Goal: Find specific page/section: Find specific page/section

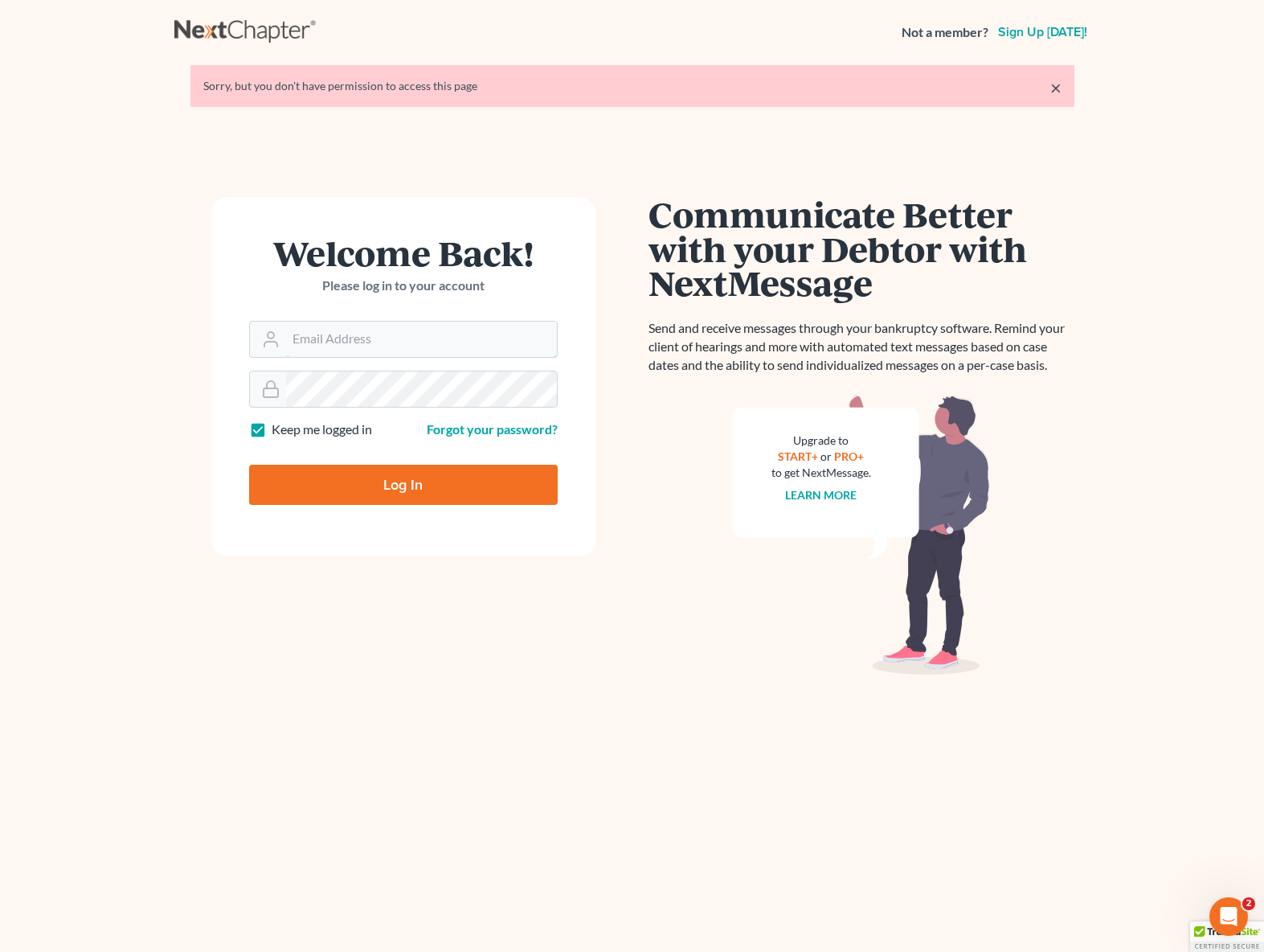
type input "dsolis@bell-law.net"
click at [401, 487] on input "Log In" at bounding box center [403, 484] width 309 height 40
type input "Thinking..."
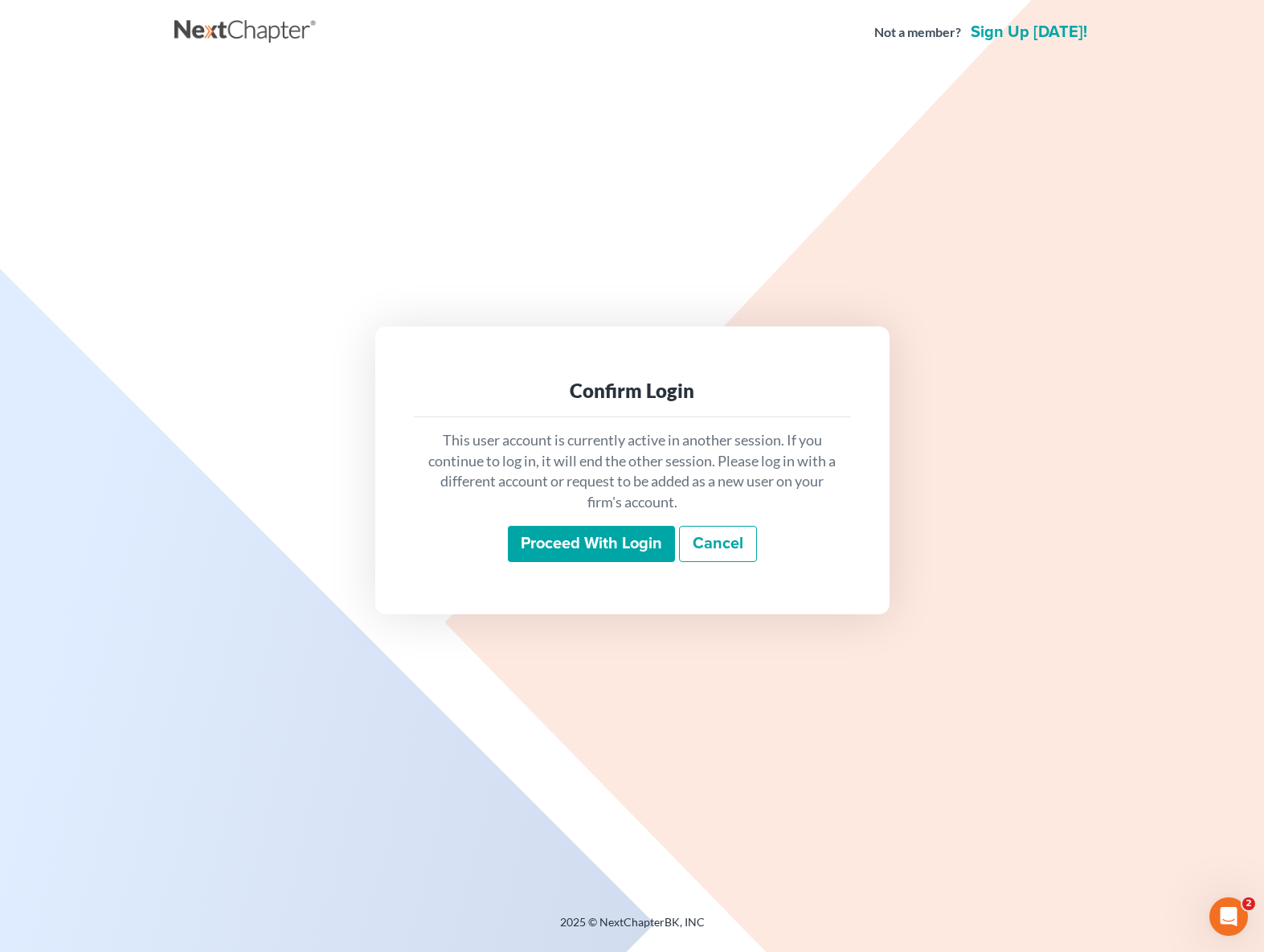
click at [585, 554] on input "Proceed with login" at bounding box center [591, 544] width 167 height 37
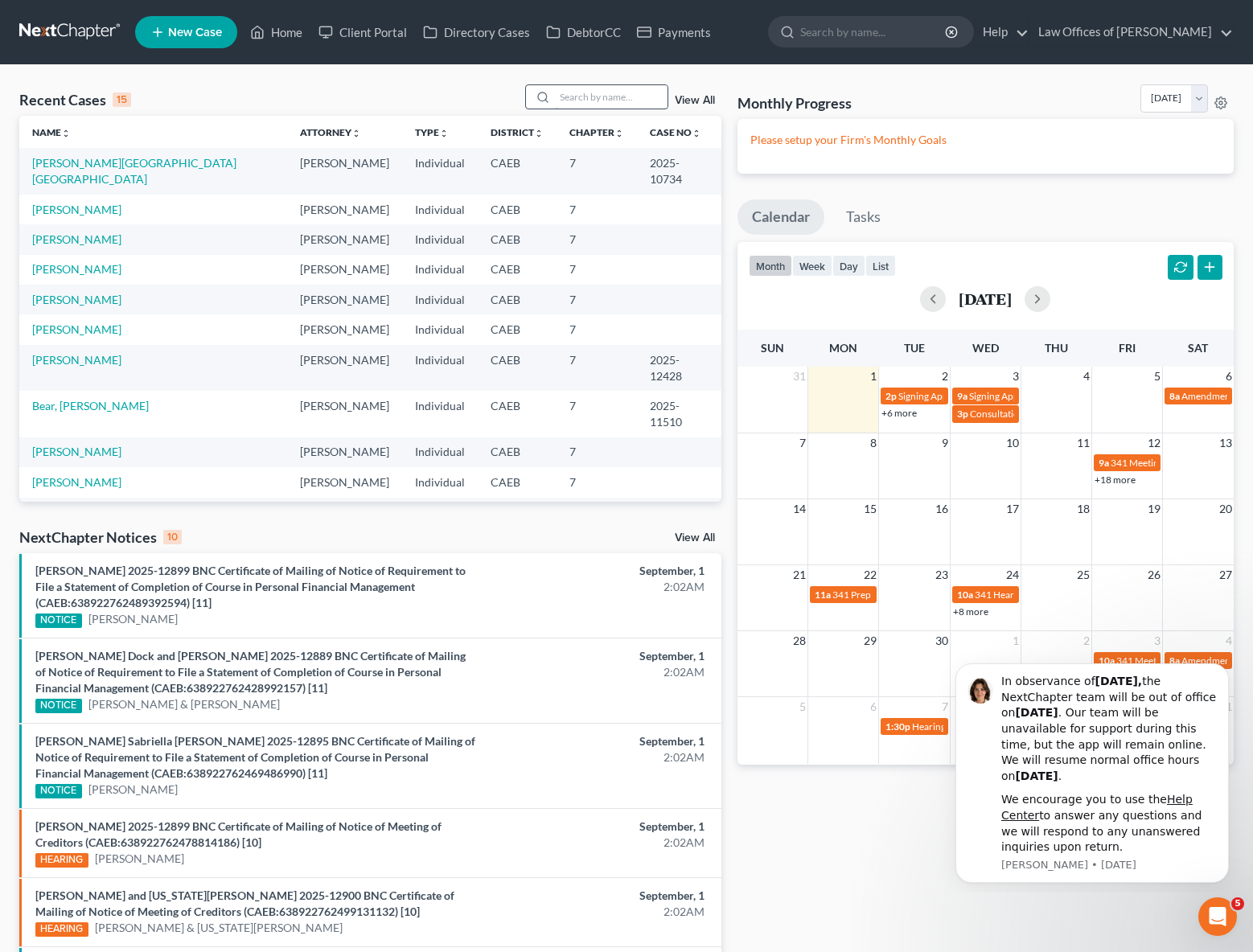
click at [592, 100] on input "search" at bounding box center [611, 97] width 112 height 23
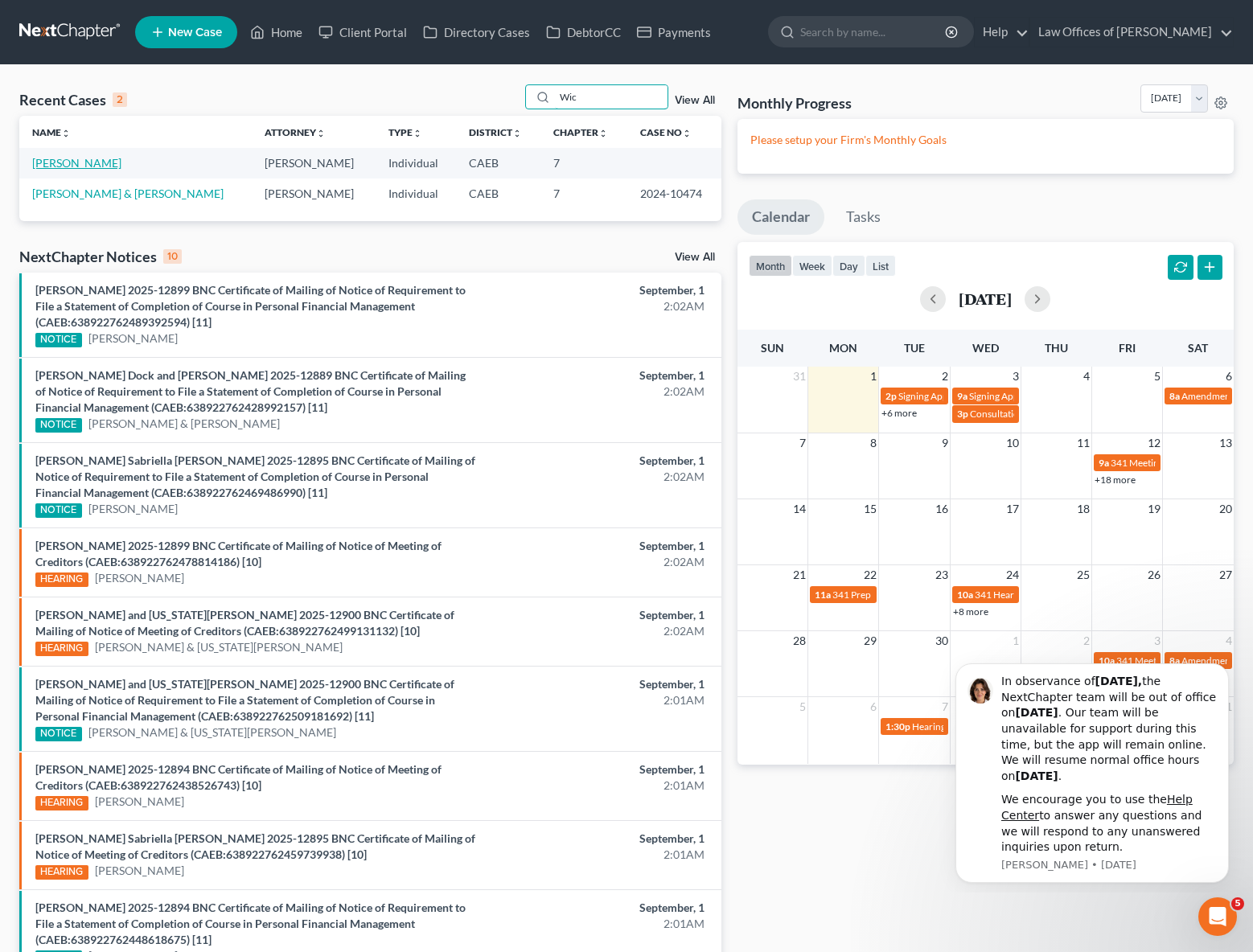
type input "Wic"
click at [105, 167] on link "Zacharewicz, Matthew" at bounding box center [76, 162] width 89 height 14
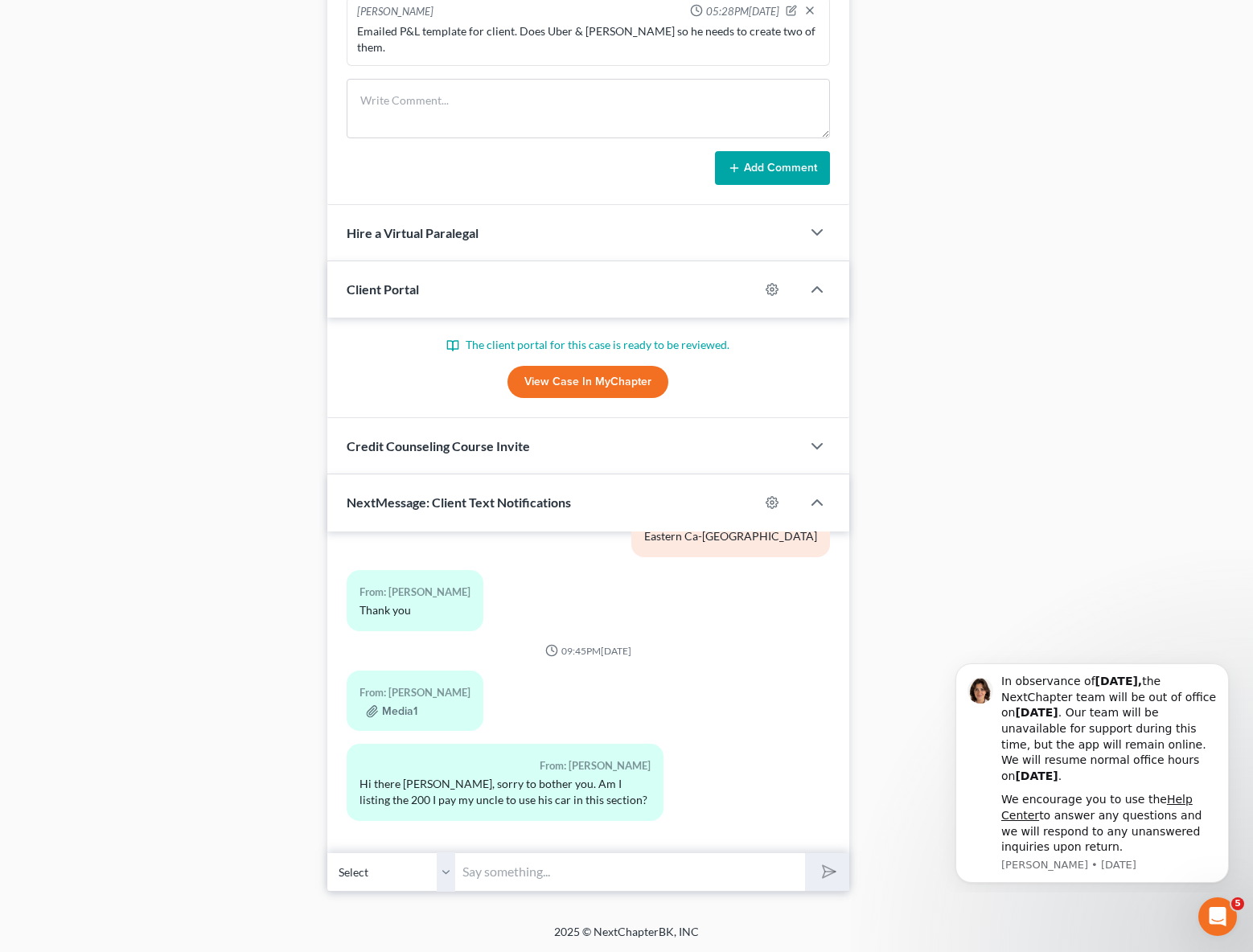
scroll to position [1976, 0]
click at [398, 713] on button "Media1" at bounding box center [391, 711] width 52 height 13
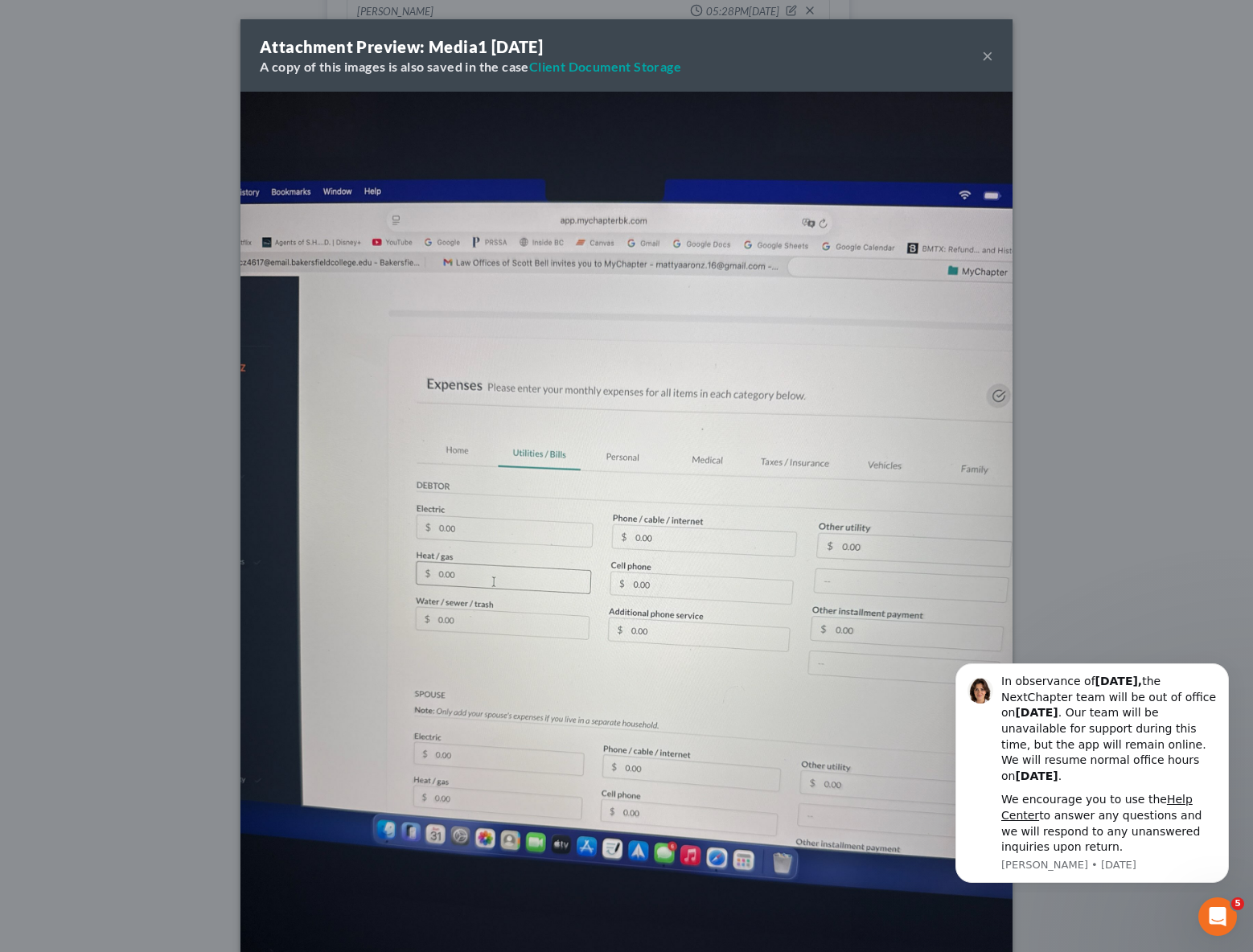
scroll to position [1961, 0]
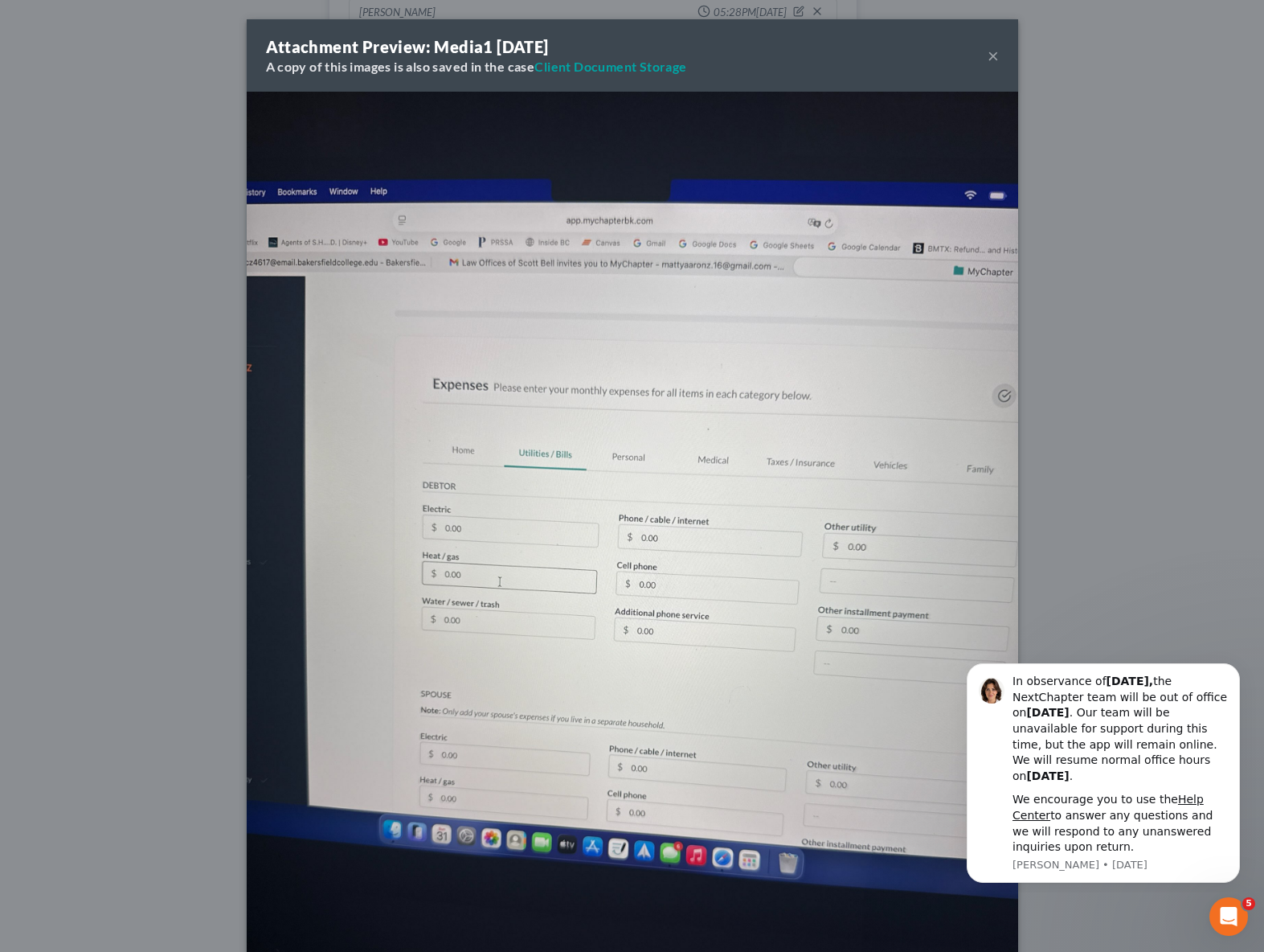
click at [991, 54] on button "×" at bounding box center [994, 56] width 11 height 20
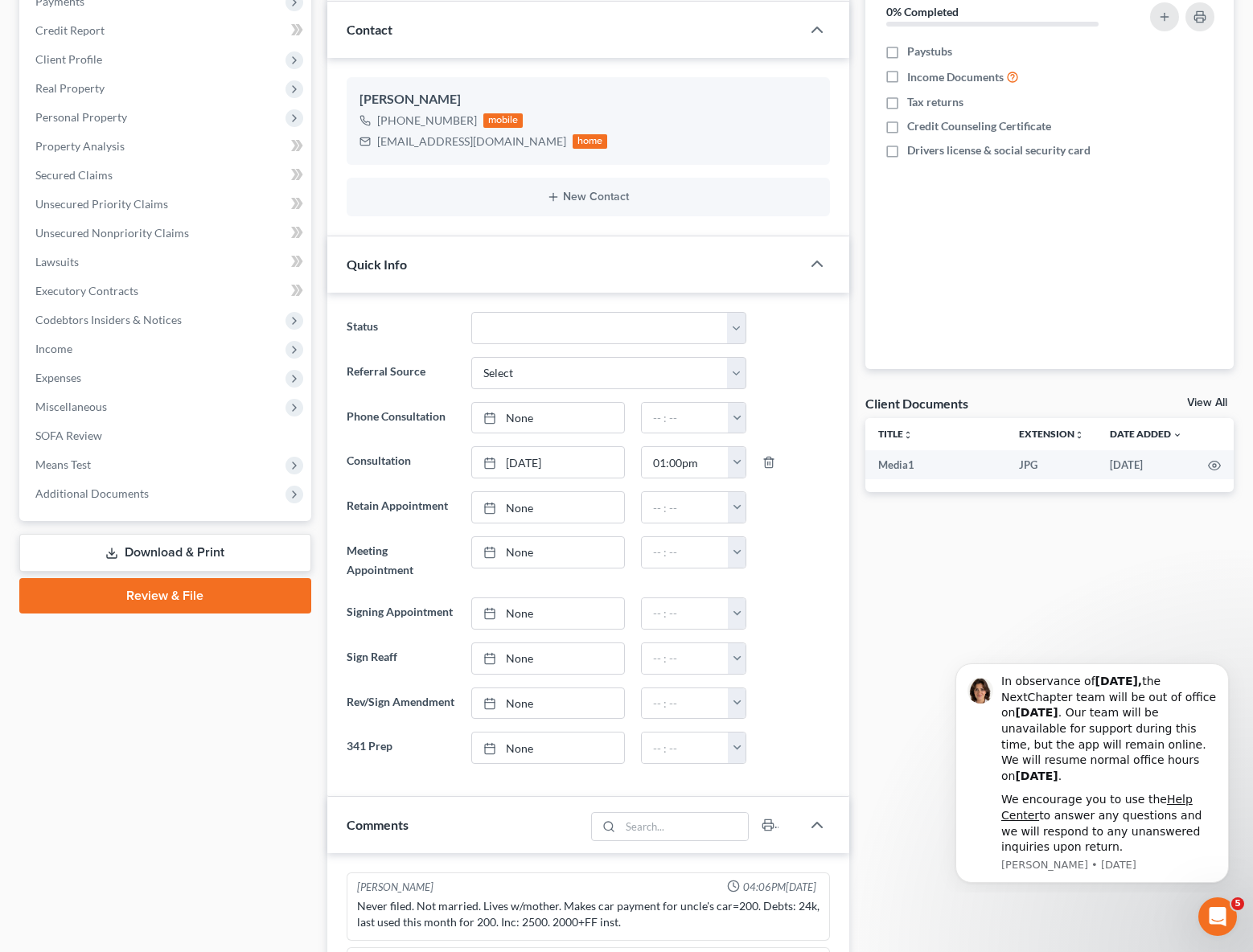
scroll to position [0, 0]
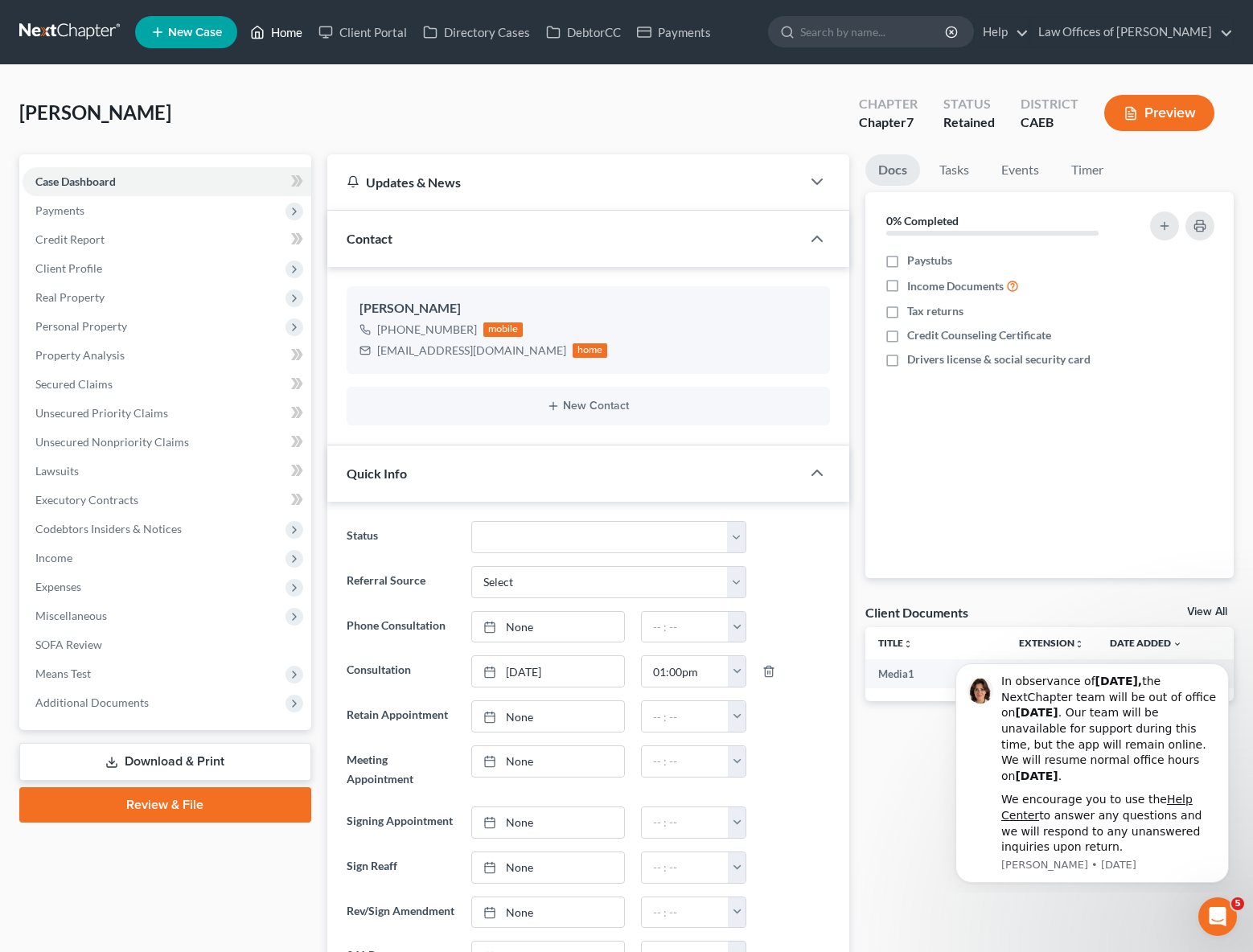
click at [284, 34] on link "Home" at bounding box center [275, 32] width 68 height 29
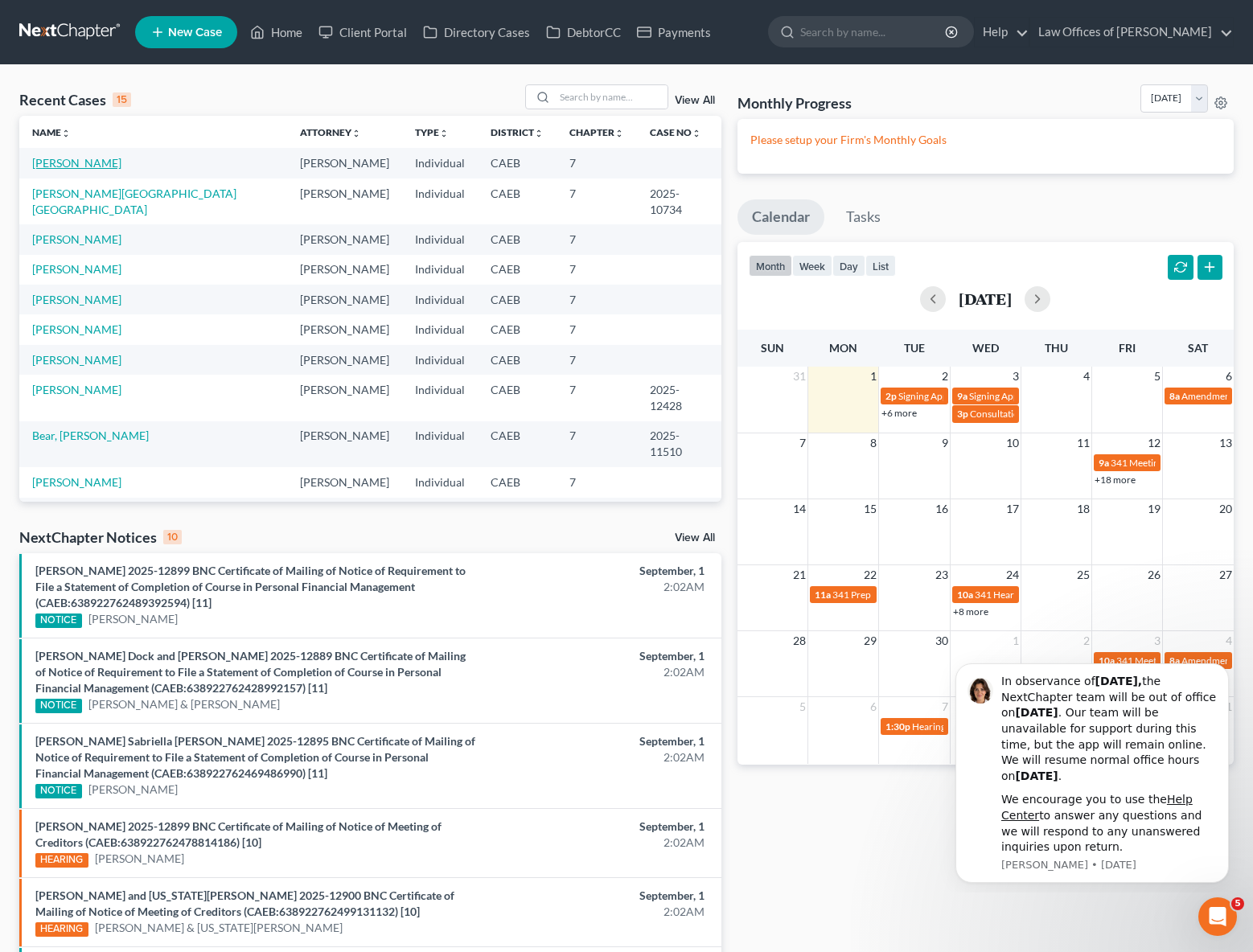
click at [121, 161] on link "Zacharewicz, Matthew" at bounding box center [76, 162] width 89 height 14
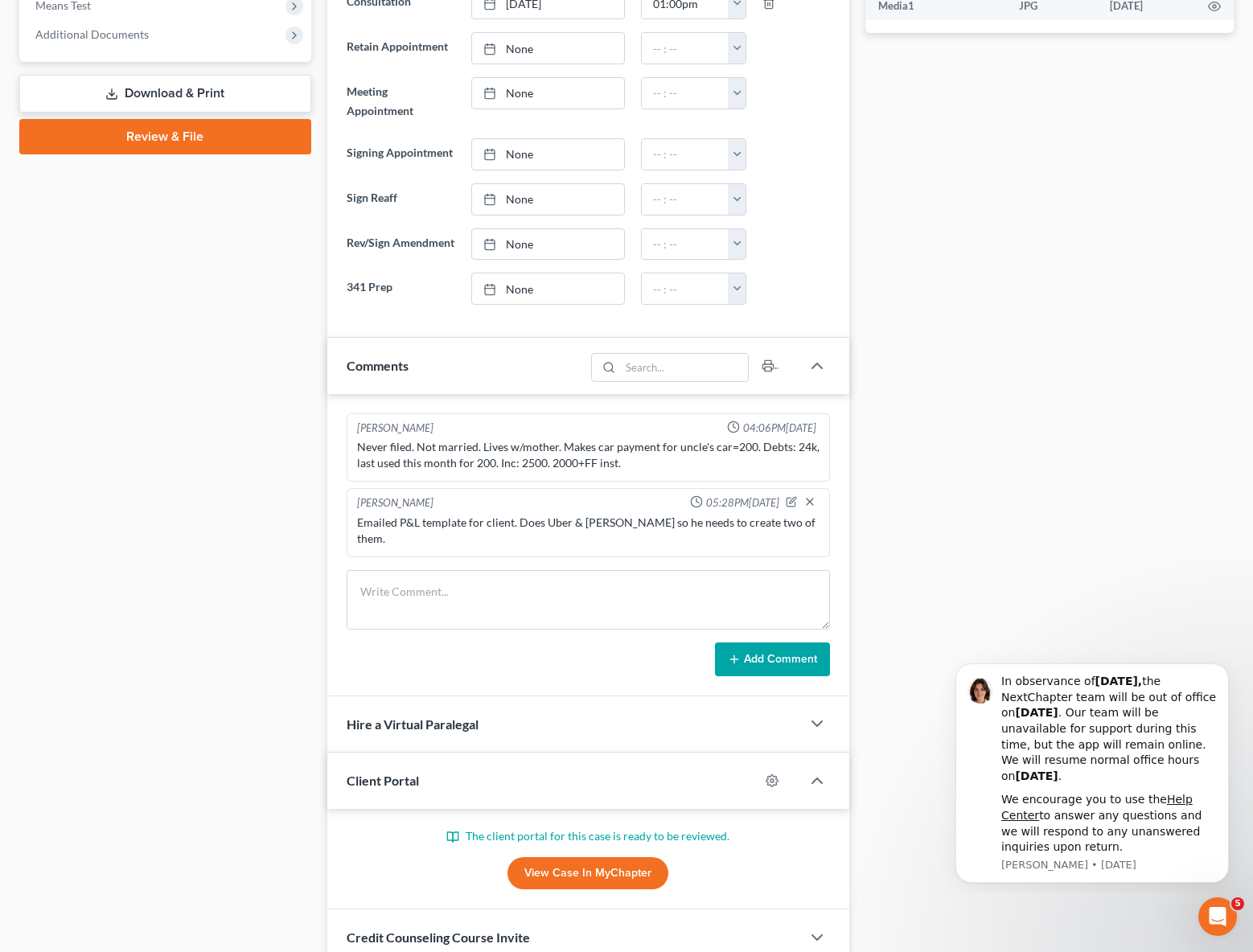
scroll to position [671, 0]
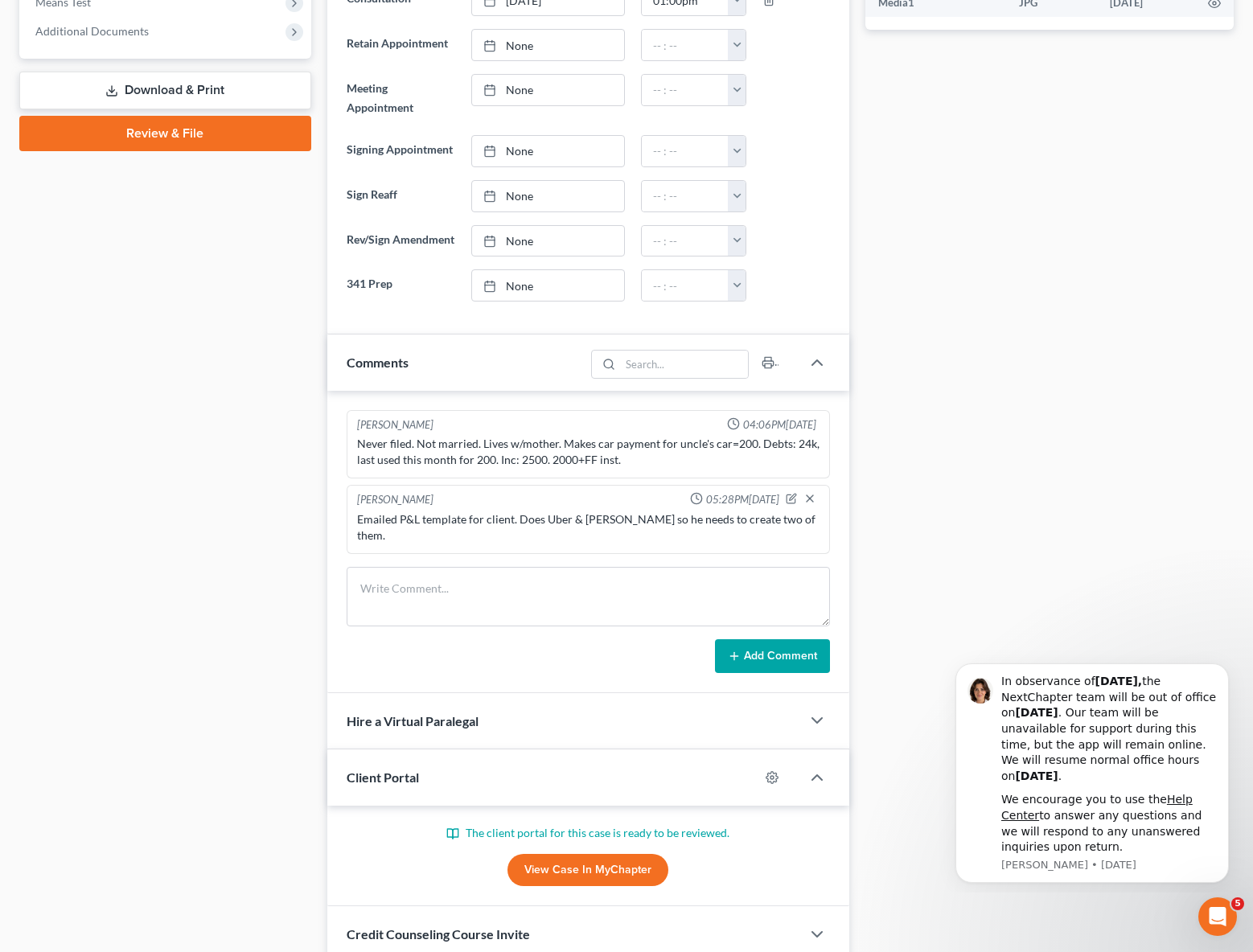
click at [615, 868] on link "View Case in MyChapter" at bounding box center [588, 869] width 161 height 32
